Goal: Information Seeking & Learning: Find specific fact

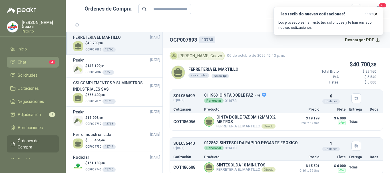
scroll to position [5, 0]
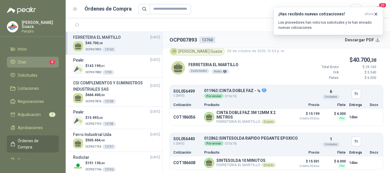
click at [33, 62] on li "Chat 3" at bounding box center [32, 62] width 45 height 6
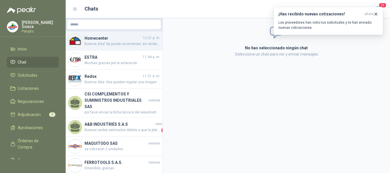
click at [112, 47] on div "Homecenter 12:21 p. m. Buenos días! Se puede recomendar, sin embargo por temas …" at bounding box center [114, 40] width 97 height 19
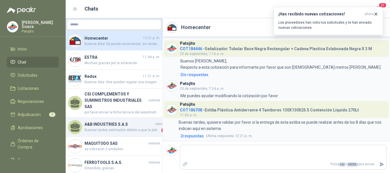
scroll to position [1, 0]
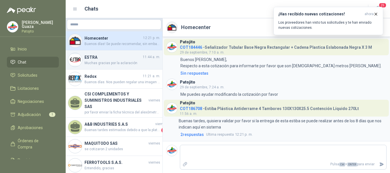
click at [94, 58] on h4 "ESTRA" at bounding box center [112, 57] width 57 height 6
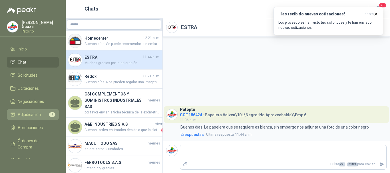
click at [36, 116] on span "Adjudicación" at bounding box center [29, 115] width 23 height 6
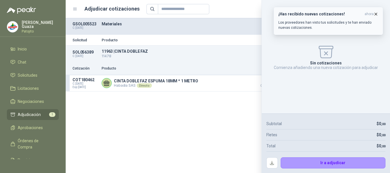
click at [382, 15] on button "¡Has recibido nuevas cotizaciones! ahora Los proveedores han visto tus solicitu…" at bounding box center [328, 21] width 110 height 28
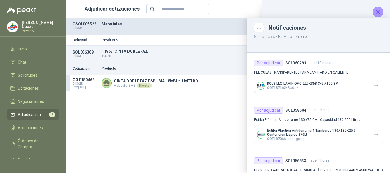
click at [203, 120] on div at bounding box center [228, 95] width 324 height 155
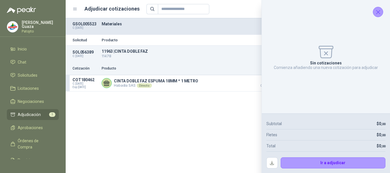
click at [381, 12] on icon "Cerrar" at bounding box center [377, 12] width 7 height 7
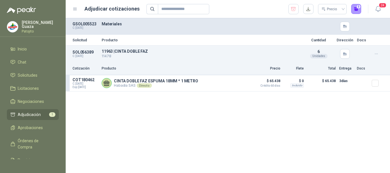
click at [202, 122] on div "Solicitud Producto Cantidad Dirección Docs SOL056389 C: [DATE] 11963 | CINTA DO…" at bounding box center [228, 95] width 324 height 155
click at [204, 82] on div "CINTA DOBLE FAZ ESPUMA 18MM * 1 METRO Habadia SAS Directo Detalles" at bounding box center [175, 83] width 147 height 11
click at [24, 100] on span "Negociaciones" at bounding box center [31, 101] width 26 height 6
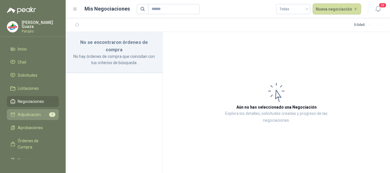
click at [27, 110] on link "Adjudicación 1" at bounding box center [33, 114] width 52 height 11
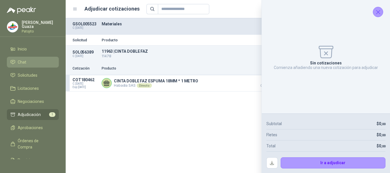
click at [36, 66] on link "Chat" at bounding box center [33, 62] width 52 height 11
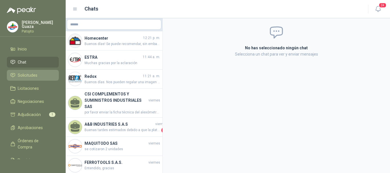
click at [35, 74] on span "Solicitudes" at bounding box center [28, 75] width 20 height 6
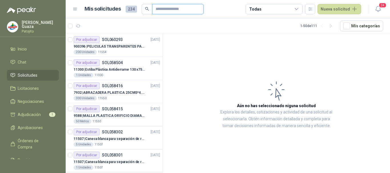
click at [161, 13] on input "text" at bounding box center [175, 9] width 40 height 10
type input "******"
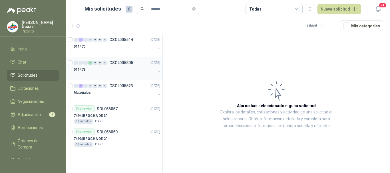
click at [118, 64] on p "GSOL005505" at bounding box center [121, 63] width 24 height 4
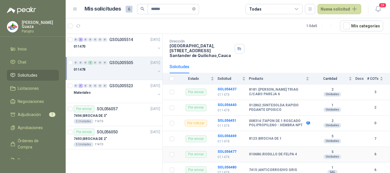
scroll to position [24, 0]
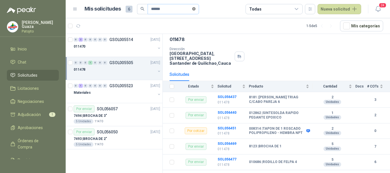
click at [195, 10] on icon "close-circle" at bounding box center [193, 8] width 3 height 3
click at [176, 10] on input "text" at bounding box center [171, 9] width 40 height 10
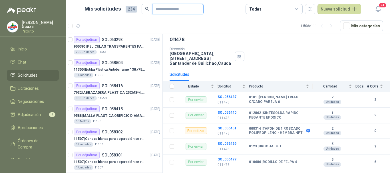
type input "****"
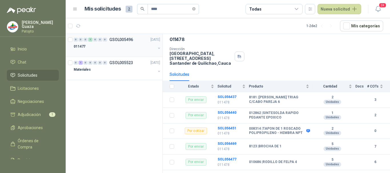
drag, startPoint x: 125, startPoint y: 38, endPoint x: 136, endPoint y: 38, distance: 11.1
click at [125, 38] on p "GSOL005496" at bounding box center [121, 40] width 24 height 4
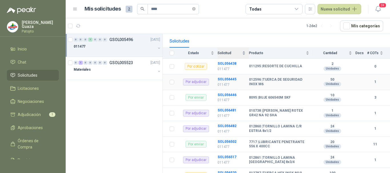
scroll to position [75, 0]
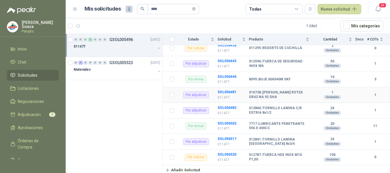
click at [223, 90] on td "SOL056481 011477" at bounding box center [232, 95] width 31 height 16
click at [223, 91] on b "SOL056481" at bounding box center [226, 92] width 19 height 4
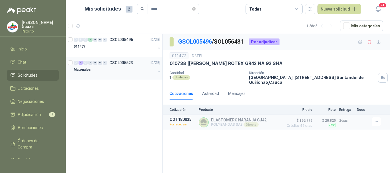
click at [124, 60] on div "0 1 0 0 0 0 0 GSOL005523 [DATE]" at bounding box center [118, 62] width 88 height 7
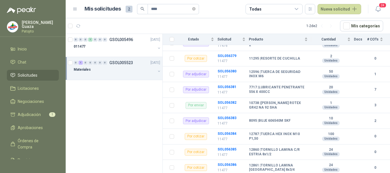
scroll to position [387, 0]
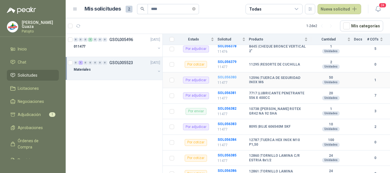
drag, startPoint x: 219, startPoint y: 78, endPoint x: 224, endPoint y: 77, distance: 5.4
click at [219, 78] on b "SOL056380" at bounding box center [226, 77] width 19 height 4
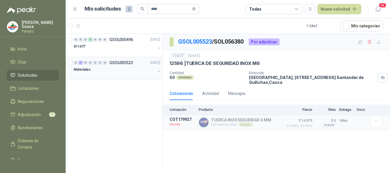
click at [118, 62] on p "GSOL005523" at bounding box center [121, 63] width 24 height 4
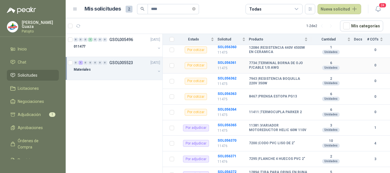
scroll to position [200, 0]
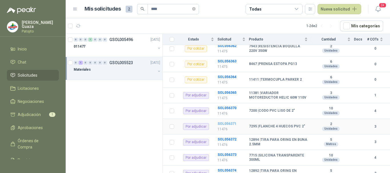
click at [224, 124] on b "SOL056371" at bounding box center [226, 124] width 19 height 4
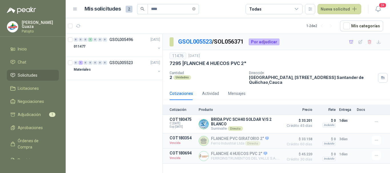
click at [31, 78] on span "Solicitudes" at bounding box center [28, 75] width 20 height 6
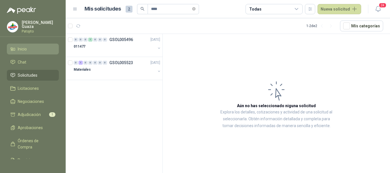
click at [32, 53] on link "Inicio" at bounding box center [33, 49] width 52 height 11
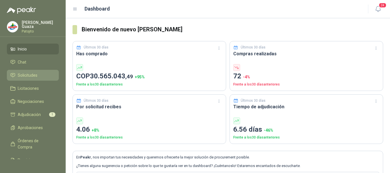
click at [14, 75] on icon at bounding box center [12, 75] width 5 height 5
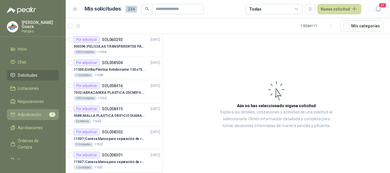
click at [35, 118] on link "Adjudicación 1" at bounding box center [33, 114] width 52 height 11
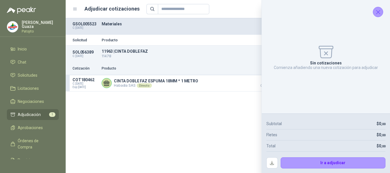
click at [378, 9] on icon "Cerrar" at bounding box center [377, 12] width 7 height 7
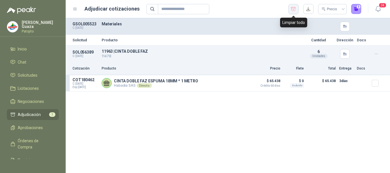
click at [290, 13] on button "button" at bounding box center [293, 9] width 10 height 10
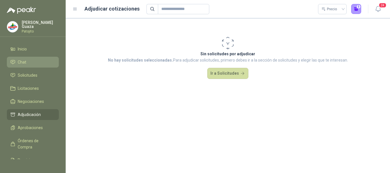
click at [15, 63] on li "Chat" at bounding box center [32, 62] width 45 height 6
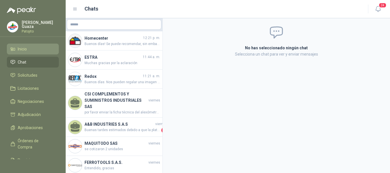
click at [24, 52] on link "Inicio" at bounding box center [33, 49] width 52 height 11
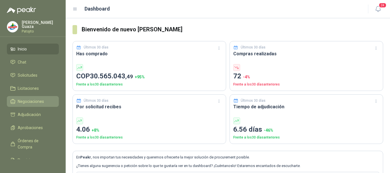
click at [20, 98] on link "Negociaciones" at bounding box center [33, 101] width 52 height 11
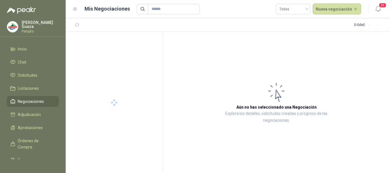
click at [30, 69] on ul "Inicio Chat Solicitudes Licitaciones Negociaciones Adjudicación Aprobaciones Ór…" at bounding box center [33, 102] width 66 height 116
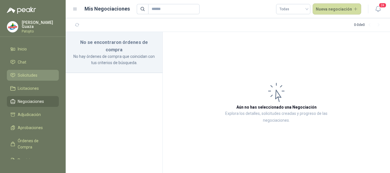
click at [30, 74] on span "Solicitudes" at bounding box center [28, 75] width 20 height 6
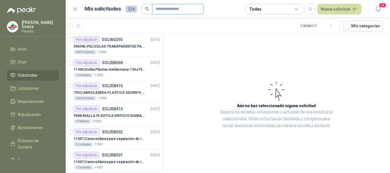
click at [164, 7] on input "text" at bounding box center [175, 9] width 40 height 10
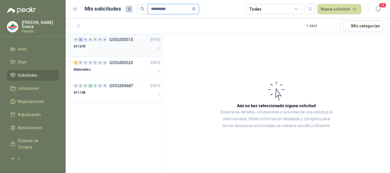
type input "**********"
click at [119, 42] on div "0 2 0 0 0 0 0 GSOL005515 [DATE]" at bounding box center [118, 39] width 88 height 7
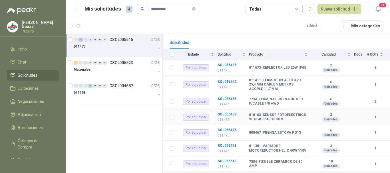
scroll to position [57, 0]
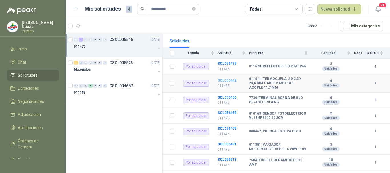
click at [232, 80] on b "SOL056442" at bounding box center [226, 80] width 19 height 4
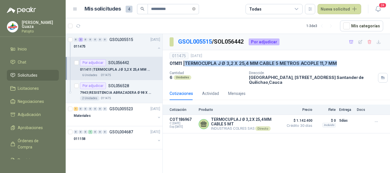
drag, startPoint x: 186, startPoint y: 65, endPoint x: 339, endPoint y: 63, distance: 152.6
click at [339, 63] on div "011411 | TERMOCUPLA J Ø 3,2 X 25,4 MM CABLE 5 METROS ACOPLE 11,7 MM" at bounding box center [275, 63] width 213 height 6
copy p "TERMOCUPLA J Ø 3,2 X 25,4 MM CABLE 5 METROS ACOPLE 11,7 MM"
click at [114, 41] on p "GSOL005515" at bounding box center [121, 40] width 24 height 4
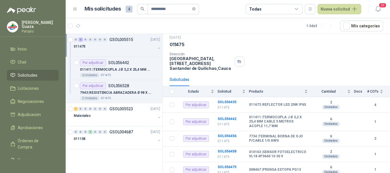
scroll to position [29, 0]
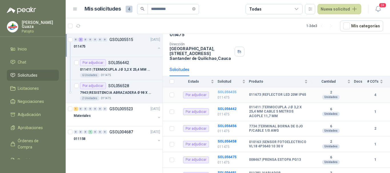
drag, startPoint x: 226, startPoint y: 94, endPoint x: 230, endPoint y: 94, distance: 3.4
click at [227, 94] on b "SOL056435" at bounding box center [226, 92] width 19 height 4
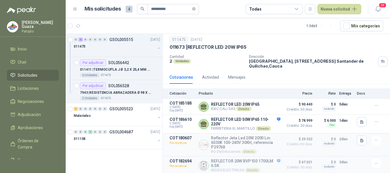
scroll to position [19, 0]
click at [258, 143] on button "Detalles" at bounding box center [266, 145] width 27 height 8
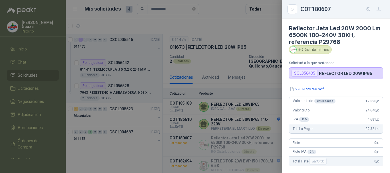
scroll to position [0, 0]
click at [316, 88] on button "2.-FT-P29768.pdf" at bounding box center [306, 90] width 35 height 6
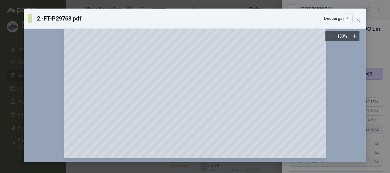
scroll to position [215, 0]
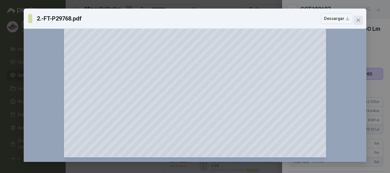
click at [356, 23] on button "Close" at bounding box center [357, 20] width 9 height 9
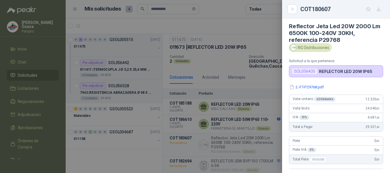
scroll to position [0, 0]
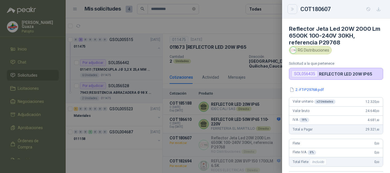
click at [292, 12] on button "Close" at bounding box center [292, 9] width 10 height 10
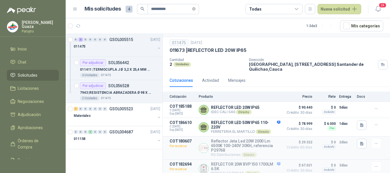
scroll to position [19, 0]
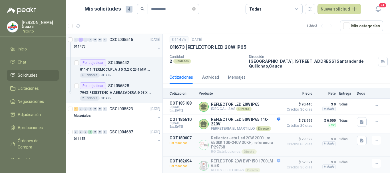
click at [118, 39] on p "GSOL005515" at bounding box center [121, 40] width 24 height 4
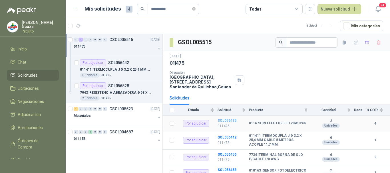
click at [228, 120] on b "SOL056435" at bounding box center [226, 121] width 19 height 4
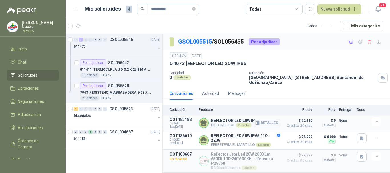
scroll to position [19, 0]
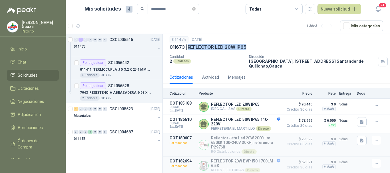
drag, startPoint x: 188, startPoint y: 45, endPoint x: 256, endPoint y: 42, distance: 68.6
click at [256, 42] on div "011475 [DATE] 011673 | REFLECTOR LED 20W IP65" at bounding box center [275, 43] width 213 height 14
copy p "REFLECTOR LED 20W IP65"
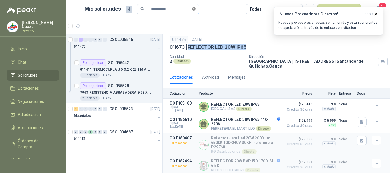
click at [195, 7] on icon "close-circle" at bounding box center [193, 8] width 3 height 3
click at [185, 8] on input "text" at bounding box center [171, 9] width 40 height 10
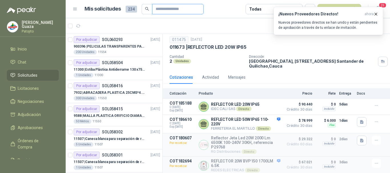
type input "******"
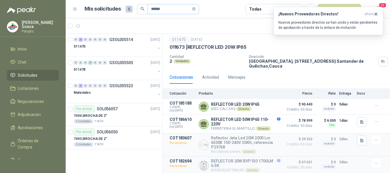
click at [203, 12] on article "Mis solicitudes 6 ****** Todas Nueva solicitud" at bounding box center [222, 9] width 277 height 10
click at [195, 11] on span at bounding box center [193, 8] width 3 height 5
click at [186, 12] on input "text" at bounding box center [171, 9] width 40 height 10
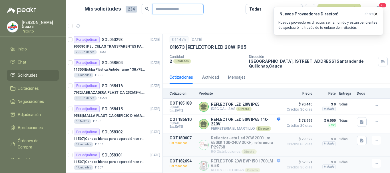
type input "******"
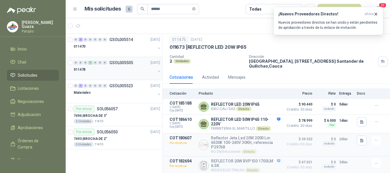
click at [121, 66] on div "0 0 0 1 0 0 0 GSOL005505 [DATE]" at bounding box center [118, 62] width 88 height 7
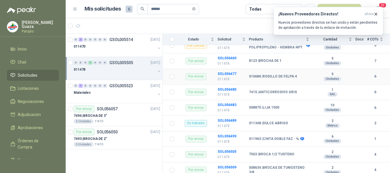
scroll to position [138, 0]
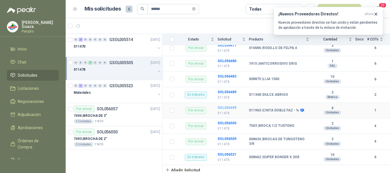
click at [229, 108] on b "SOL056499" at bounding box center [226, 108] width 19 height 4
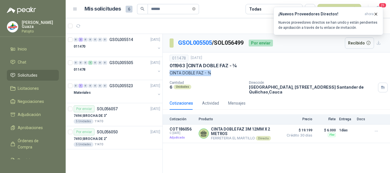
drag, startPoint x: 170, startPoint y: 72, endPoint x: 215, endPoint y: 72, distance: 44.8
click at [215, 72] on p "CINTA DOBLE FAZ - ¾" at bounding box center [275, 73] width 213 height 6
copy p "CINTA DOBLE FAZ - ¾"
click at [224, 78] on div "011478 [DATE] 011963 | CINTA DOBLE FAZ - ¾ CINTA DOBLE FAZ - ¾ Cantidad 6 Unida…" at bounding box center [275, 75] width 213 height 40
click at [259, 135] on icon "button" at bounding box center [257, 133] width 4 height 3
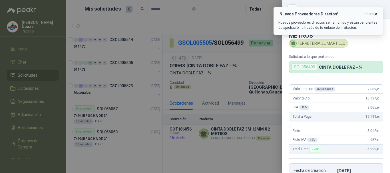
click at [377, 15] on icon "button" at bounding box center [375, 14] width 5 height 5
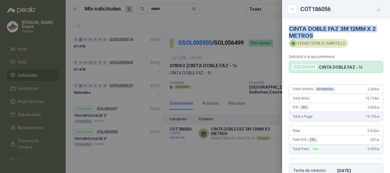
drag, startPoint x: 289, startPoint y: 28, endPoint x: 316, endPoint y: 34, distance: 27.8
click at [316, 34] on h4 "CINTA DOBLE FAZ 3M 12MM X 2 METROS" at bounding box center [336, 32] width 94 height 14
copy h4 "CINTA DOBLE FAZ 3M 12MM X 2 METROS"
click at [244, 86] on div at bounding box center [195, 86] width 390 height 173
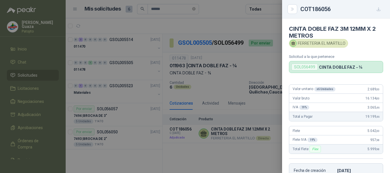
scroll to position [114, 0]
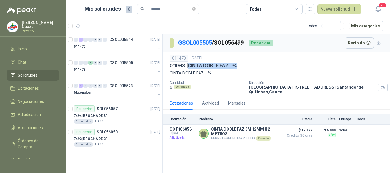
drag, startPoint x: 190, startPoint y: 65, endPoint x: 239, endPoint y: 66, distance: 49.6
click at [239, 66] on div "011963 | CINTA DOBLE FAZ - ¾" at bounding box center [275, 66] width 213 height 6
copy p "CINTA DOBLE FAZ - ¾"
click at [42, 84] on link "Licitaciones" at bounding box center [33, 88] width 52 height 11
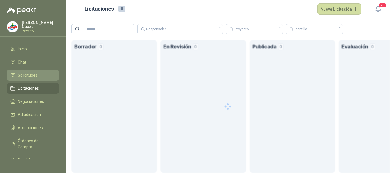
click at [42, 76] on li "Solicitudes" at bounding box center [32, 75] width 45 height 6
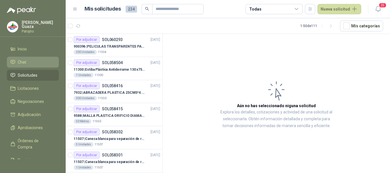
click at [44, 58] on link "Chat" at bounding box center [33, 62] width 52 height 11
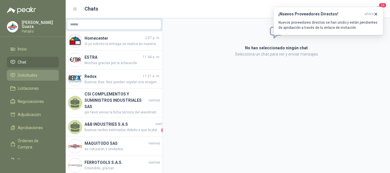
click at [25, 77] on span "Solicitudes" at bounding box center [28, 75] width 20 height 6
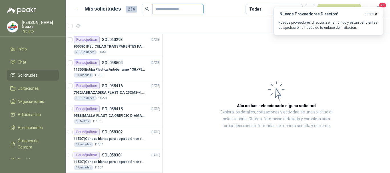
click at [190, 13] on input "text" at bounding box center [175, 9] width 40 height 10
type input "******"
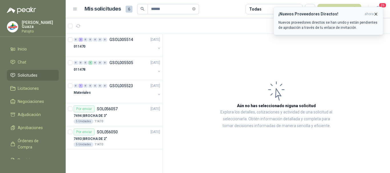
click at [374, 14] on icon "button" at bounding box center [375, 14] width 5 height 5
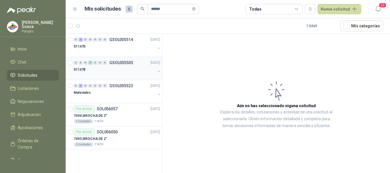
click at [119, 66] on div "011478" at bounding box center [115, 69] width 82 height 7
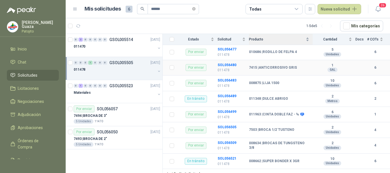
scroll to position [138, 0]
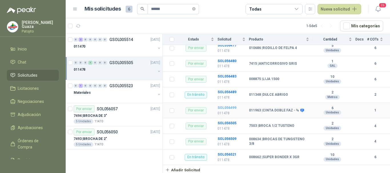
click at [224, 108] on b "SOL056499" at bounding box center [226, 108] width 19 height 4
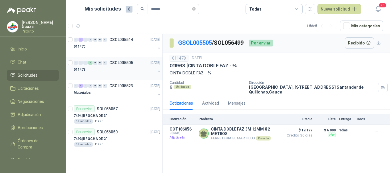
click at [117, 61] on p "GSOL005505" at bounding box center [121, 63] width 24 height 4
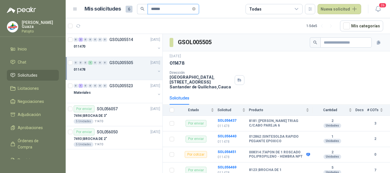
click at [191, 11] on input "******" at bounding box center [171, 9] width 40 height 10
click at [195, 9] on icon "close-circle" at bounding box center [193, 8] width 3 height 3
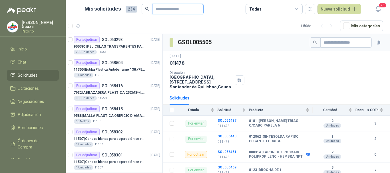
click at [163, 9] on input "text" at bounding box center [175, 9] width 40 height 10
type input "****"
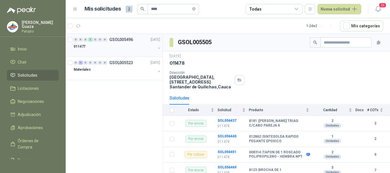
click at [130, 39] on p "GSOL005496" at bounding box center [121, 40] width 24 height 4
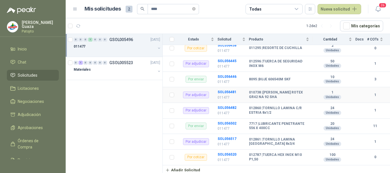
scroll to position [47, 0]
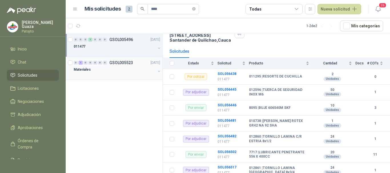
click at [125, 62] on p "GSOL005523" at bounding box center [121, 63] width 24 height 4
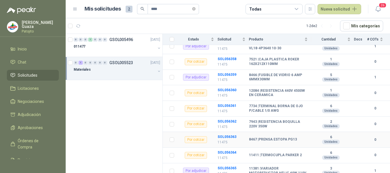
scroll to position [121, 0]
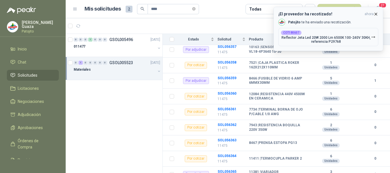
click at [373, 15] on icon "button" at bounding box center [375, 14] width 5 height 5
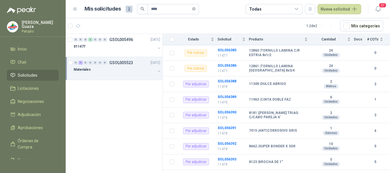
scroll to position [491, 0]
click at [219, 97] on b "SOL056389" at bounding box center [226, 97] width 19 height 4
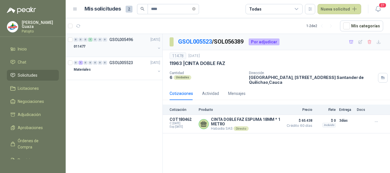
click at [120, 38] on p "GSOL005496" at bounding box center [121, 40] width 24 height 4
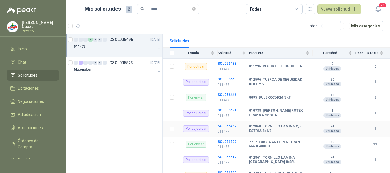
scroll to position [75, 0]
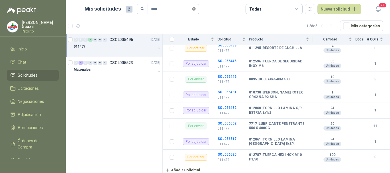
click at [195, 9] on icon "close-circle" at bounding box center [193, 8] width 3 height 3
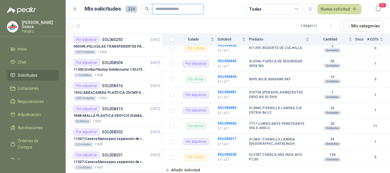
click at [195, 9] on input "text" at bounding box center [175, 9] width 40 height 10
type input "****"
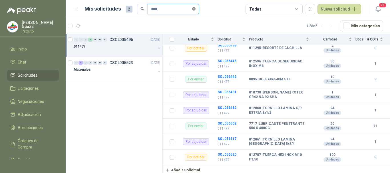
click at [195, 9] on icon "close-circle" at bounding box center [193, 8] width 3 height 3
click at [173, 13] on input "text" at bounding box center [171, 9] width 40 height 10
type input "******"
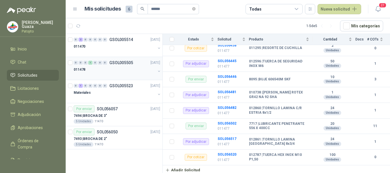
click at [120, 65] on p "GSOL005505" at bounding box center [121, 63] width 24 height 4
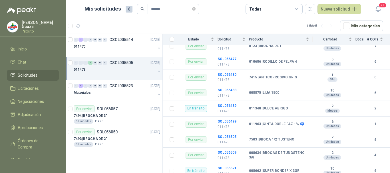
scroll to position [138, 0]
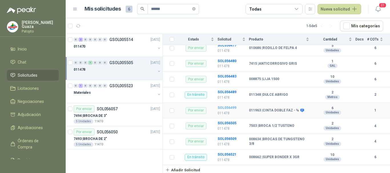
click at [228, 107] on b "SOL056499" at bounding box center [226, 108] width 19 height 4
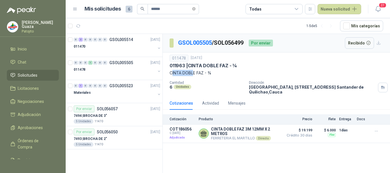
drag, startPoint x: 171, startPoint y: 73, endPoint x: 193, endPoint y: 73, distance: 21.4
click at [193, 73] on p "CINTA DOBLE FAZ - ¾" at bounding box center [275, 73] width 213 height 6
click at [203, 82] on p "Cantidad" at bounding box center [206, 83] width 75 height 4
drag, startPoint x: 169, startPoint y: 73, endPoint x: 212, endPoint y: 74, distance: 43.1
click at [212, 74] on div "011478 [DATE] 011963 | CINTA DOBLE FAZ - ¾ CINTA DOBLE FAZ - ¾ Cantidad 6 Unida…" at bounding box center [276, 74] width 227 height 44
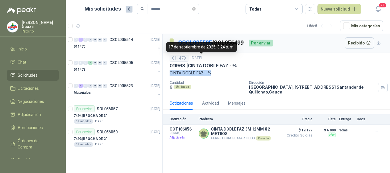
copy p "CINTA DOBLE FAZ - ¾"
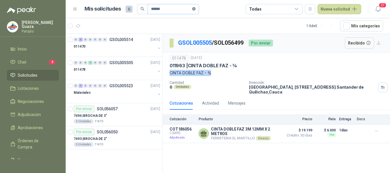
click at [195, 9] on icon "close-circle" at bounding box center [193, 8] width 3 height 3
click at [177, 11] on input "text" at bounding box center [171, 9] width 40 height 10
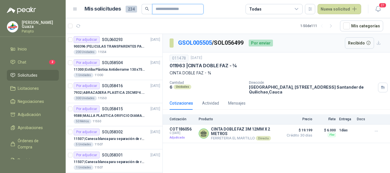
type input "*******"
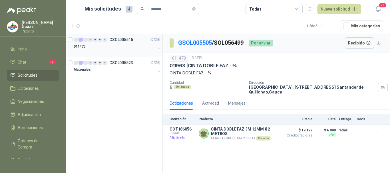
click at [131, 44] on div "011475" at bounding box center [115, 46] width 82 height 7
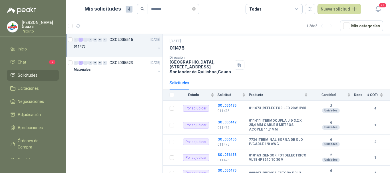
scroll to position [29, 0]
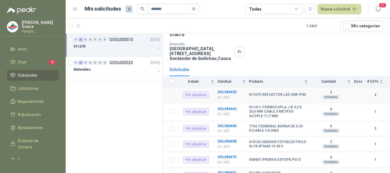
click at [226, 94] on td "SOL056435 011475" at bounding box center [232, 95] width 31 height 16
click at [227, 91] on b "SOL056435" at bounding box center [226, 92] width 19 height 4
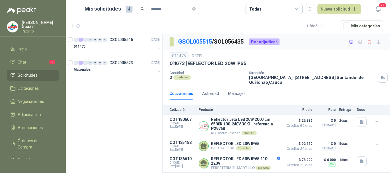
scroll to position [19, 0]
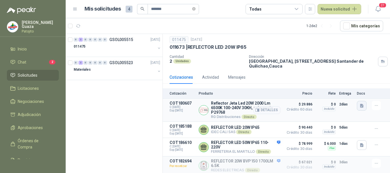
click at [360, 104] on icon "button" at bounding box center [361, 106] width 3 height 4
click at [352, 90] on button "2.-FT-P29768.pdf" at bounding box center [340, 91] width 35 height 6
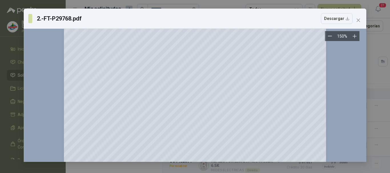
scroll to position [114, 0]
click at [358, 23] on button "Close" at bounding box center [357, 20] width 9 height 9
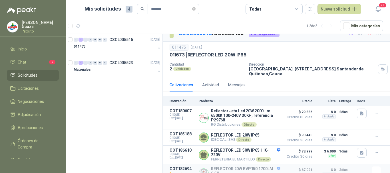
scroll to position [0, 0]
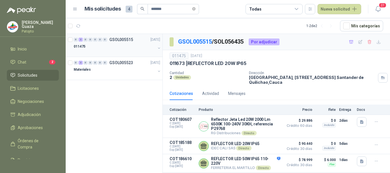
drag, startPoint x: 115, startPoint y: 39, endPoint x: 126, endPoint y: 38, distance: 10.6
click at [116, 39] on p "GSOL005515" at bounding box center [121, 40] width 24 height 4
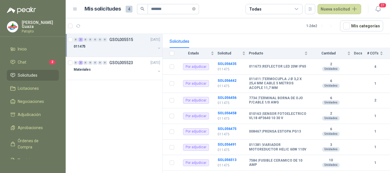
scroll to position [57, 0]
click at [225, 96] on b "SOL056456" at bounding box center [226, 98] width 19 height 4
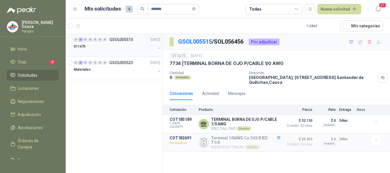
click at [114, 39] on p "GSOL005515" at bounding box center [121, 40] width 24 height 4
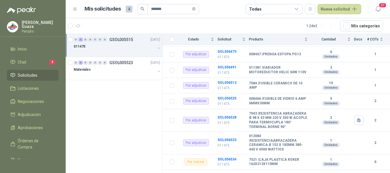
scroll to position [143, 0]
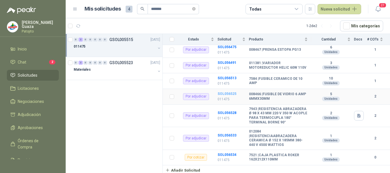
click at [232, 92] on b "SOL056525" at bounding box center [226, 94] width 19 height 4
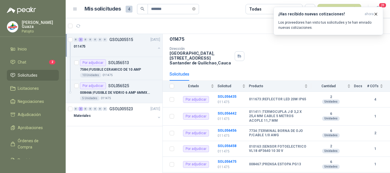
scroll to position [3, 0]
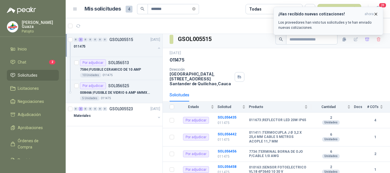
click at [377, 13] on icon "button" at bounding box center [376, 14] width 2 height 2
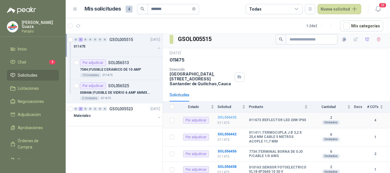
click at [227, 119] on b "SOL056435" at bounding box center [226, 118] width 19 height 4
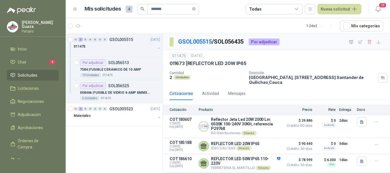
scroll to position [19, 0]
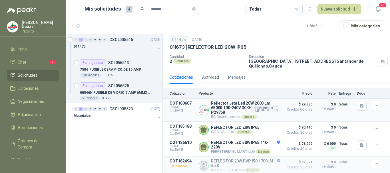
click at [263, 108] on button "Detalles" at bounding box center [266, 110] width 27 height 8
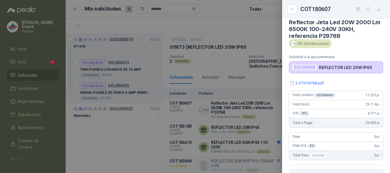
scroll to position [0, 0]
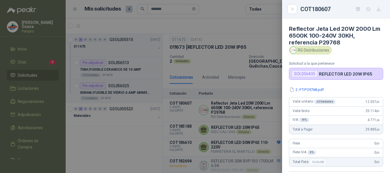
drag, startPoint x: 292, startPoint y: 12, endPoint x: 264, endPoint y: 28, distance: 32.7
click at [292, 11] on button "Close" at bounding box center [292, 9] width 10 height 10
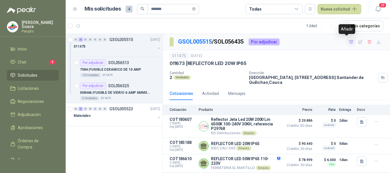
click at [349, 42] on icon "button" at bounding box center [351, 42] width 5 height 5
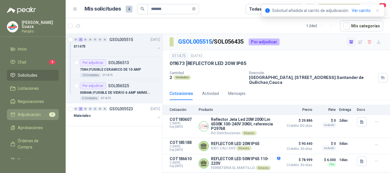
click at [32, 114] on span "Adjudicación" at bounding box center [29, 115] width 23 height 6
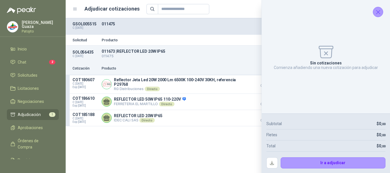
click at [375, 9] on icon "Cerrar" at bounding box center [377, 12] width 7 height 7
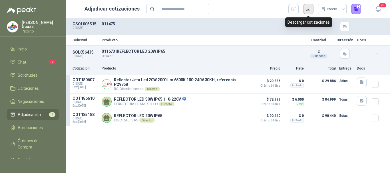
click at [310, 10] on button "button" at bounding box center [308, 9] width 10 height 10
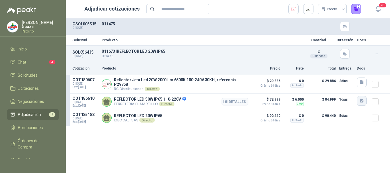
click at [359, 100] on button "button" at bounding box center [362, 101] width 10 height 10
click at [349, 87] on button "1000860290.jpg" at bounding box center [345, 87] width 33 height 6
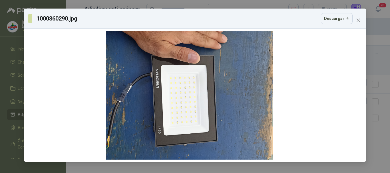
drag, startPoint x: 204, startPoint y: 92, endPoint x: 199, endPoint y: 26, distance: 66.4
click at [199, 26] on div "1000860290.jpg Descargar" at bounding box center [195, 85] width 342 height 153
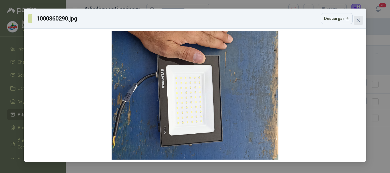
click at [357, 18] on icon "close" at bounding box center [358, 20] width 5 height 5
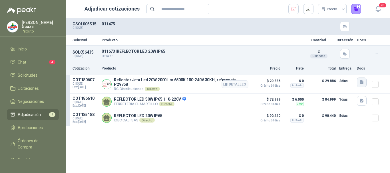
click at [363, 82] on icon "button" at bounding box center [361, 82] width 3 height 4
click at [342, 72] on button "2.-FT-P29768.pdf" at bounding box center [344, 70] width 35 height 6
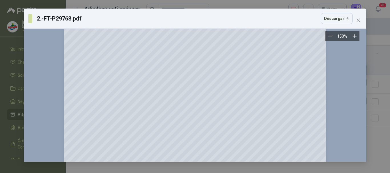
scroll to position [171, 0]
click at [361, 20] on span "Close" at bounding box center [357, 20] width 9 height 5
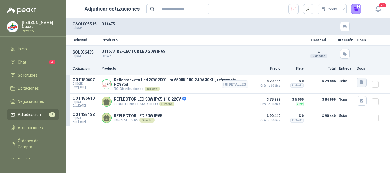
click at [358, 83] on button "button" at bounding box center [362, 83] width 10 height 10
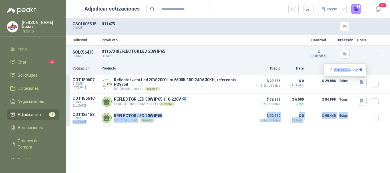
drag, startPoint x: 350, startPoint y: 70, endPoint x: 164, endPoint y: 141, distance: 198.5
click at [71, 166] on body "[PERSON_NAME] Patojito Inicio Chat 3 Solicitudes Licitaciones Negociaciones Adj…" at bounding box center [195, 86] width 390 height 173
click at [260, 144] on div "Solicitud Producto Cantidad Dirección Docs SOL056435 C: [DATE] 011673 | REFLECT…" at bounding box center [228, 95] width 324 height 155
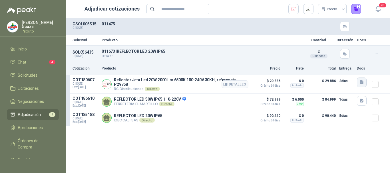
click at [361, 81] on icon "button" at bounding box center [361, 82] width 5 height 5
click at [337, 69] on button "2.-FT-P29768.pdf" at bounding box center [344, 70] width 35 height 6
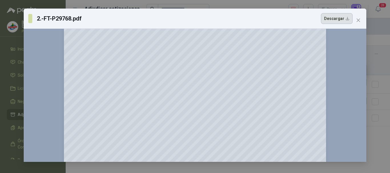
click at [334, 19] on button "Descargar" at bounding box center [337, 18] width 32 height 11
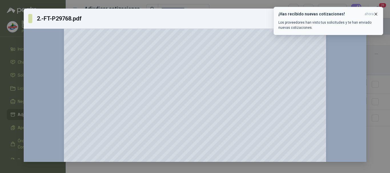
click at [375, 13] on icon "button" at bounding box center [375, 14] width 5 height 5
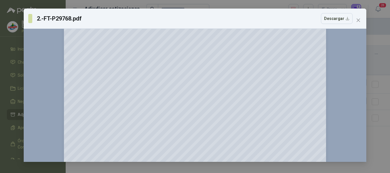
click at [357, 17] on button "Close" at bounding box center [357, 20] width 9 height 9
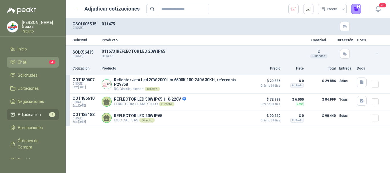
click at [24, 58] on link "Chat 3" at bounding box center [33, 62] width 52 height 11
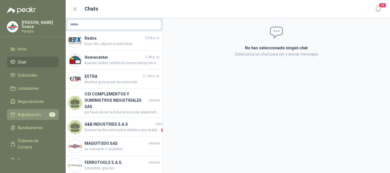
click at [30, 117] on span "Adjudicación" at bounding box center [29, 115] width 23 height 6
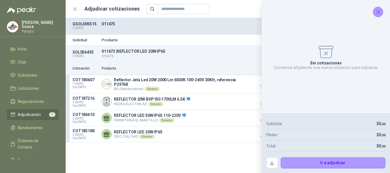
click at [376, 10] on icon "Cerrar" at bounding box center [377, 12] width 7 height 7
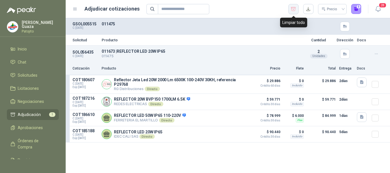
click at [294, 7] on icon "button" at bounding box center [292, 9] width 5 height 6
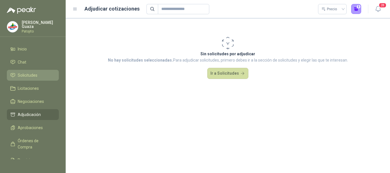
click at [19, 77] on span "Solicitudes" at bounding box center [28, 75] width 20 height 6
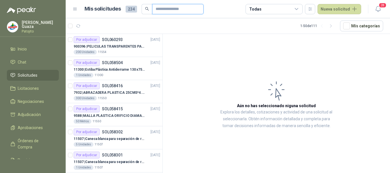
click at [160, 8] on input "text" at bounding box center [175, 9] width 40 height 10
type input "******"
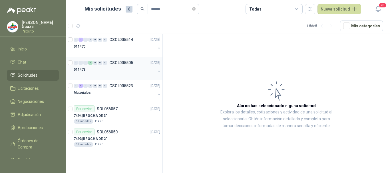
click at [120, 62] on p "GSOL005505" at bounding box center [121, 63] width 24 height 4
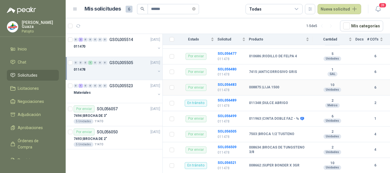
scroll to position [138, 0]
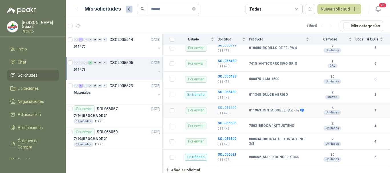
click at [222, 107] on b "SOL056499" at bounding box center [226, 108] width 19 height 4
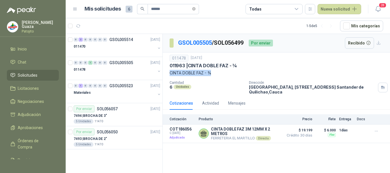
drag, startPoint x: 170, startPoint y: 74, endPoint x: 212, endPoint y: 74, distance: 42.5
click at [212, 74] on p "CINTA DOBLE FAZ - ¾" at bounding box center [275, 73] width 213 height 6
copy p "CINTA DOBLE FAZ - ¾"
click at [127, 60] on div "0 0 0 1 0 0 0 GSOL005505 [DATE]" at bounding box center [118, 62] width 88 height 7
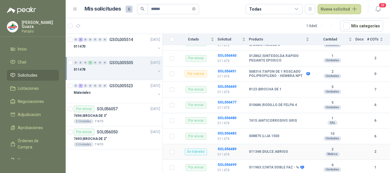
scroll to position [24, 0]
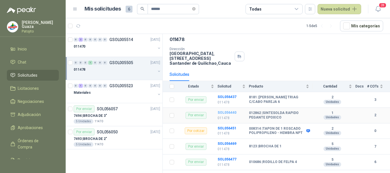
click at [223, 111] on b "SOL056440" at bounding box center [226, 113] width 19 height 4
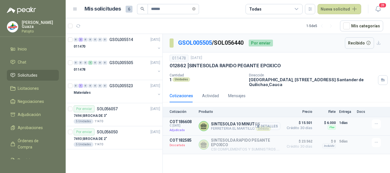
click at [263, 128] on button "Detalles" at bounding box center [266, 126] width 27 height 8
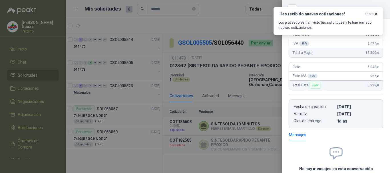
scroll to position [29, 0]
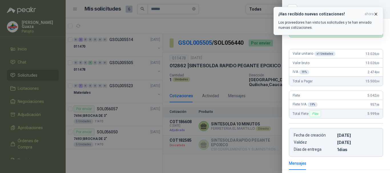
click at [377, 13] on icon "button" at bounding box center [375, 14] width 5 height 5
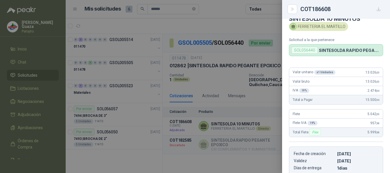
scroll to position [0, 0]
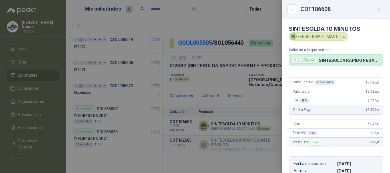
click at [220, 89] on div at bounding box center [195, 86] width 390 height 173
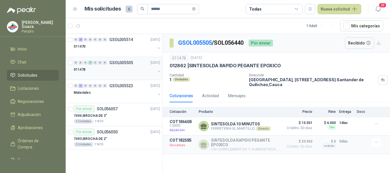
click at [117, 61] on p "GSOL005505" at bounding box center [121, 63] width 24 height 4
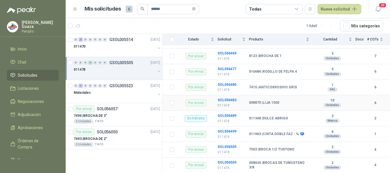
scroll to position [138, 0]
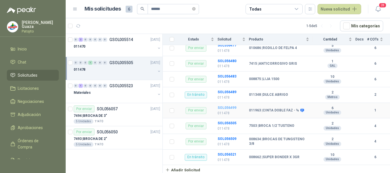
click at [224, 107] on b "SOL056499" at bounding box center [226, 108] width 19 height 4
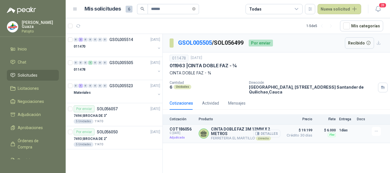
click at [266, 135] on button "Detalles" at bounding box center [266, 134] width 27 height 8
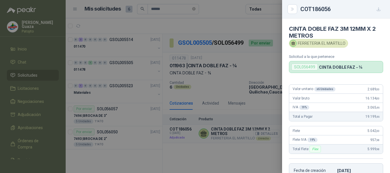
scroll to position [111, 0]
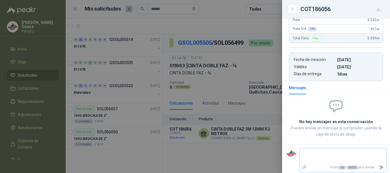
type textarea "*"
type textarea "**"
type textarea "***"
type textarea "****"
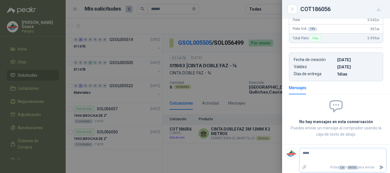
type textarea "******"
type textarea "*******"
type textarea "********"
type textarea "**********"
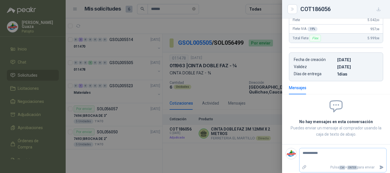
type textarea "**********"
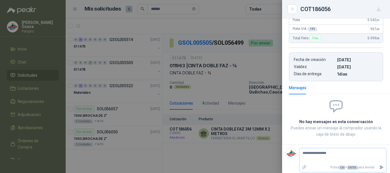
type textarea "**********"
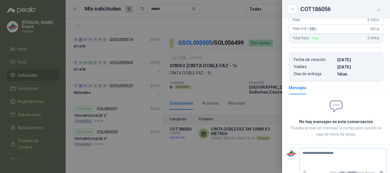
type textarea "**********"
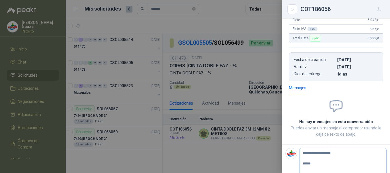
type textarea "**********"
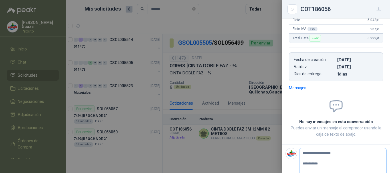
type textarea "**********"
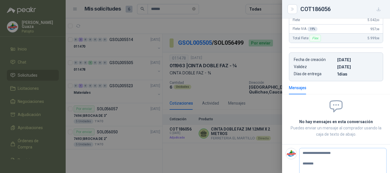
type textarea "**********"
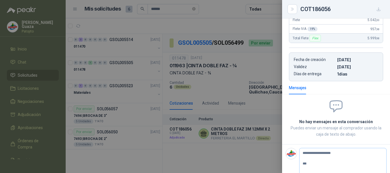
type textarea "**********"
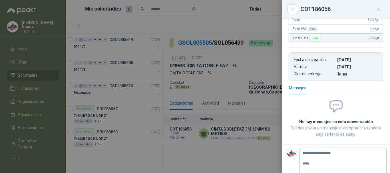
type textarea "**********"
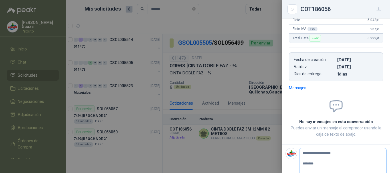
type textarea "**********"
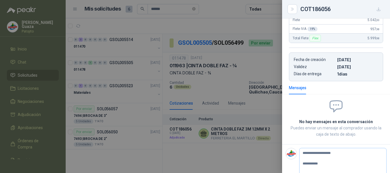
type textarea "**********"
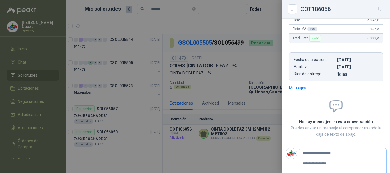
type textarea "**********"
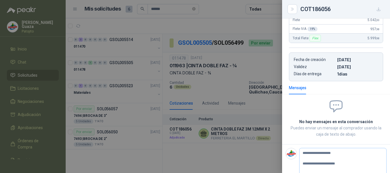
type textarea "**********"
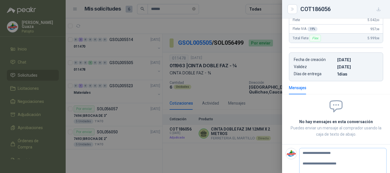
type textarea "**********"
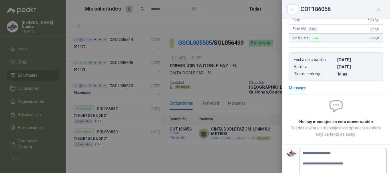
type textarea "**********"
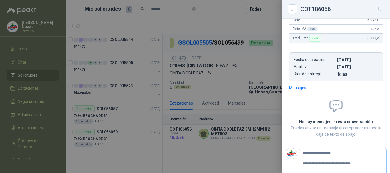
type textarea "**********"
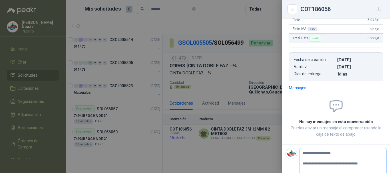
type textarea "**********"
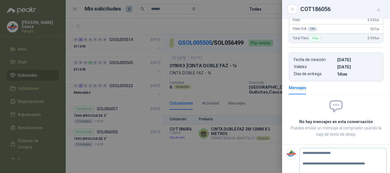
type textarea "**********"
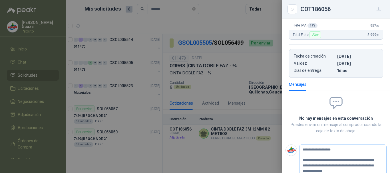
click at [368, 165] on textarea "**********" at bounding box center [340, 163] width 82 height 35
click at [305, 171] on textarea "**********" at bounding box center [340, 163] width 82 height 35
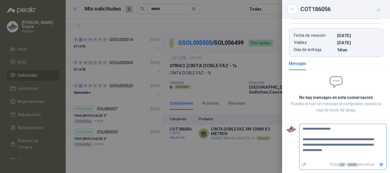
click at [379, 164] on icon "Enviar" at bounding box center [381, 164] width 5 height 5
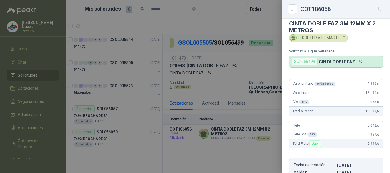
scroll to position [0, 0]
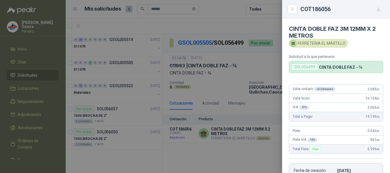
click at [251, 76] on div at bounding box center [195, 86] width 390 height 173
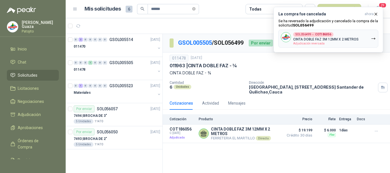
drag, startPoint x: 33, startPoint y: 71, endPoint x: 34, endPoint y: 75, distance: 3.6
click at [33, 71] on link "Solicitudes" at bounding box center [33, 75] width 52 height 11
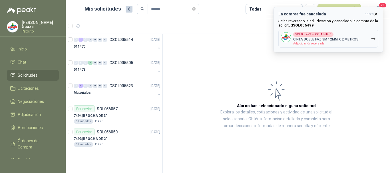
click at [374, 15] on icon "button" at bounding box center [375, 14] width 5 height 5
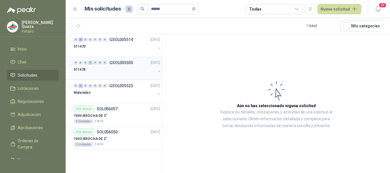
click at [118, 59] on div "0 0 0 1 0 0 0 GSOL005505 [DATE] 011478" at bounding box center [114, 68] width 97 height 23
click at [124, 62] on p "GSOL005505" at bounding box center [121, 63] width 24 height 4
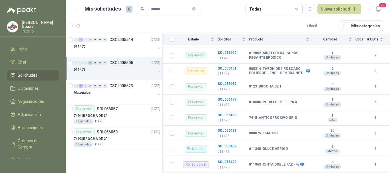
scroll to position [86, 0]
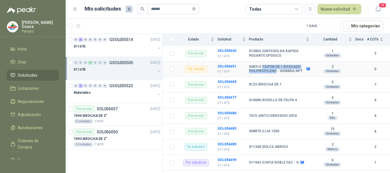
drag, startPoint x: 263, startPoint y: 66, endPoint x: 274, endPoint y: 72, distance: 12.9
click at [274, 72] on b "008314 | TAPON DE 1 ROSCADO POLIPROPILENO - HEMBRA NPT" at bounding box center [277, 69] width 56 height 9
copy b "TAPON DE 1 ROSCADO POLIPROPILENO"
